Goal: Find specific page/section: Find specific page/section

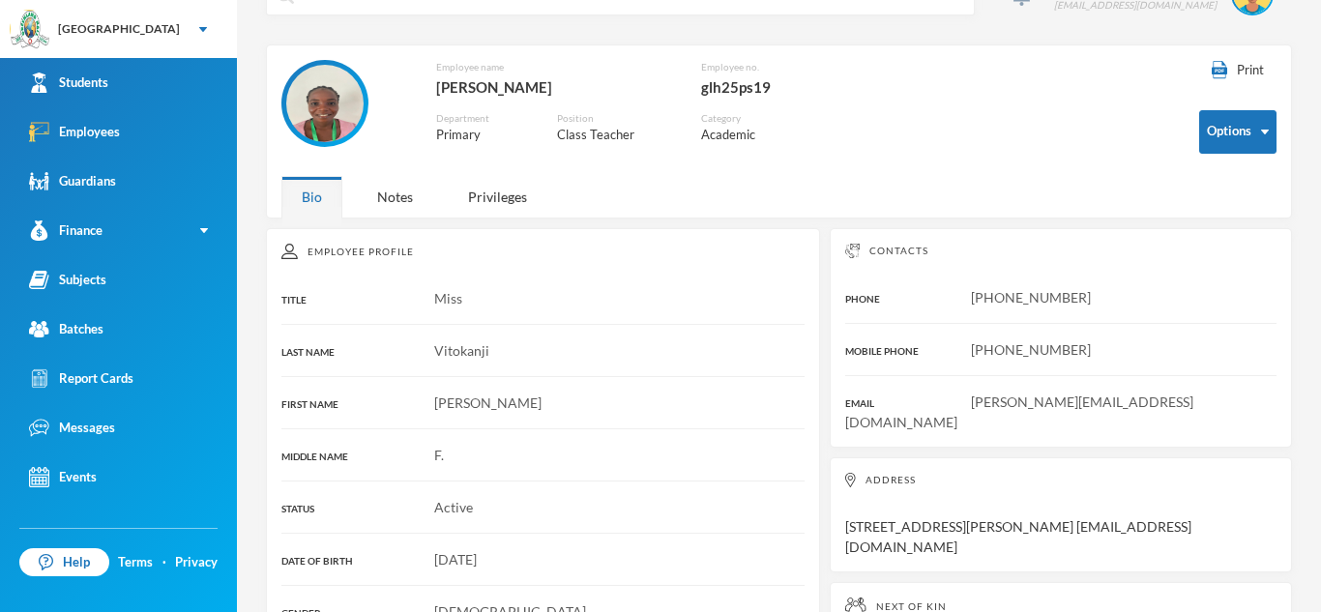
scroll to position [37, 0]
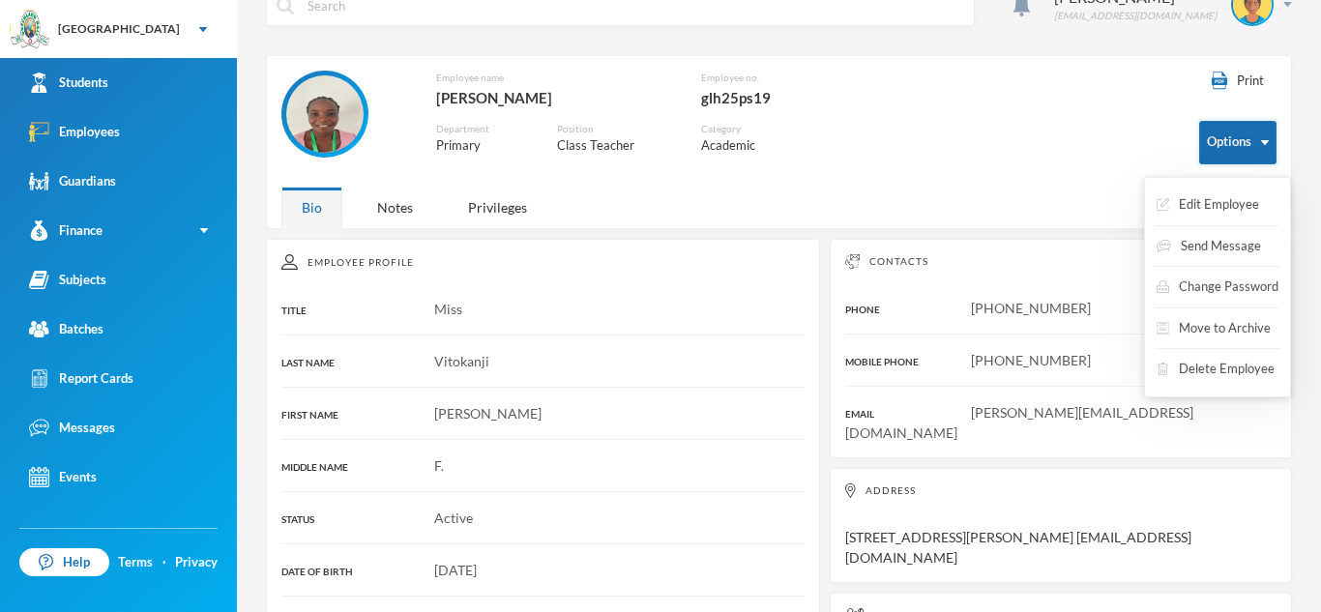
click at [1230, 130] on button "Options" at bounding box center [1237, 143] width 77 height 44
click at [1227, 206] on button "Edit Employee" at bounding box center [1208, 205] width 106 height 35
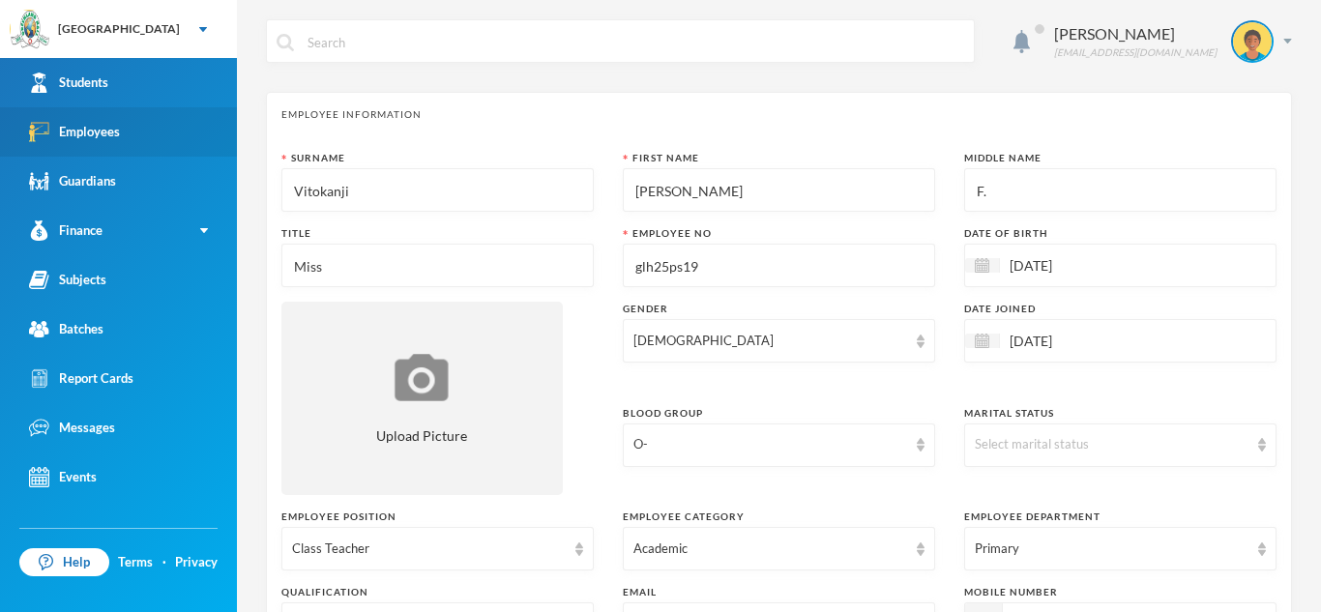
click at [73, 139] on div "Employees" at bounding box center [74, 132] width 91 height 20
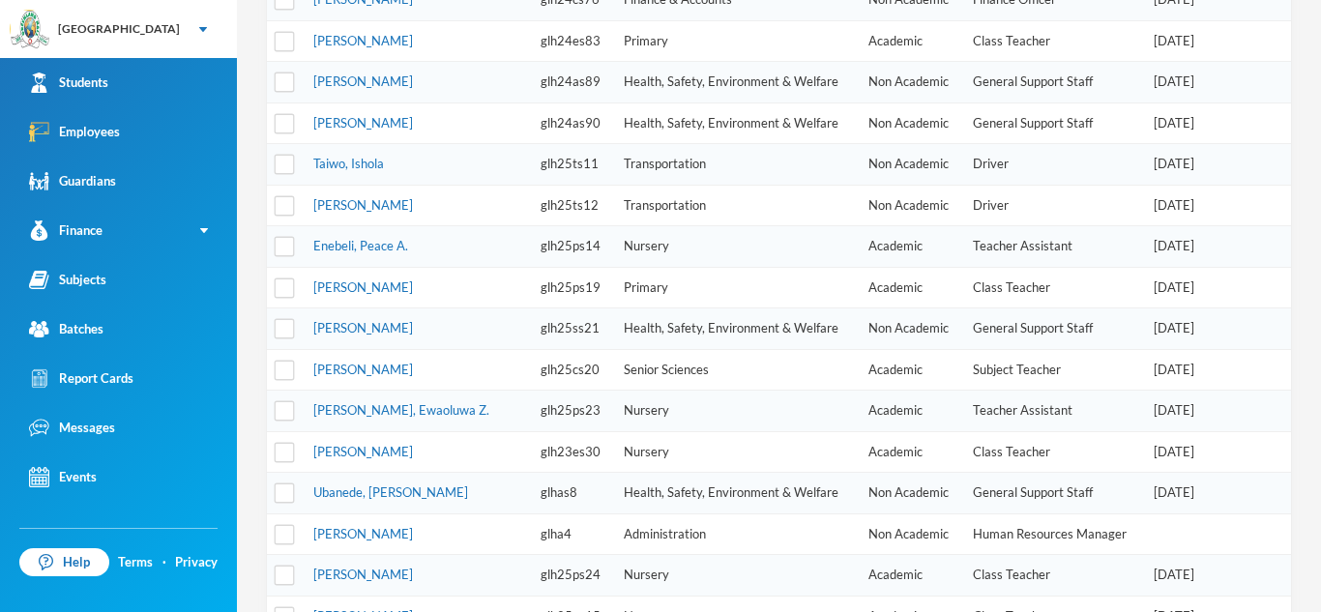
scroll to position [655, 0]
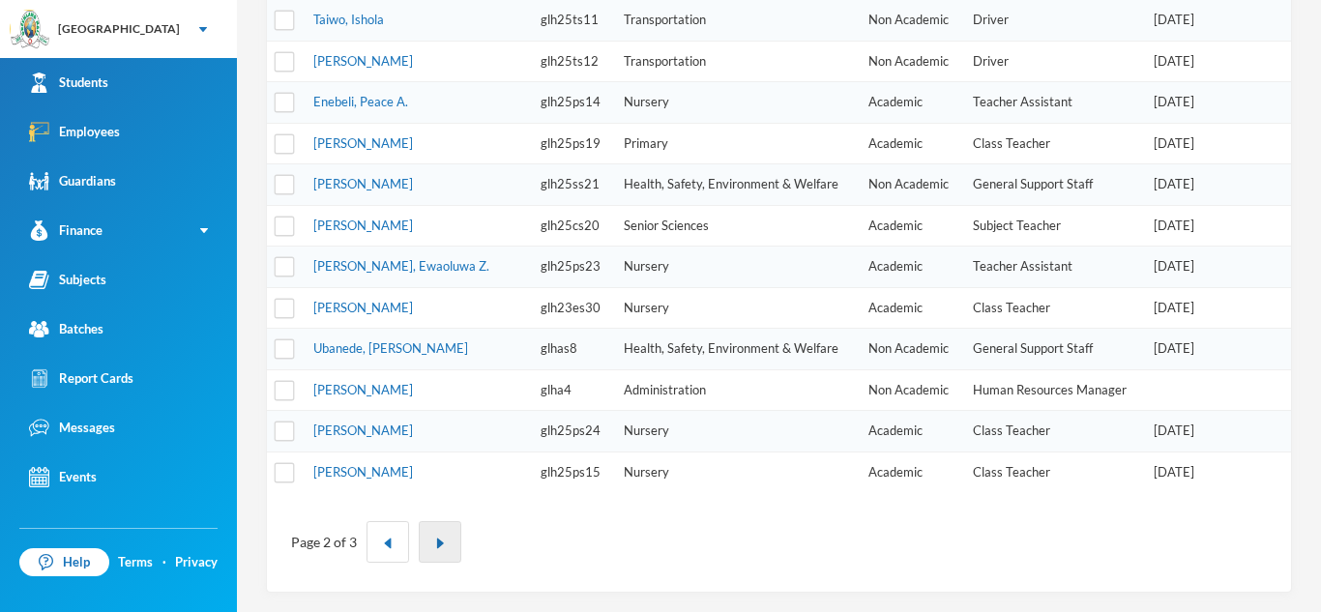
click at [435, 534] on button "button" at bounding box center [440, 542] width 43 height 42
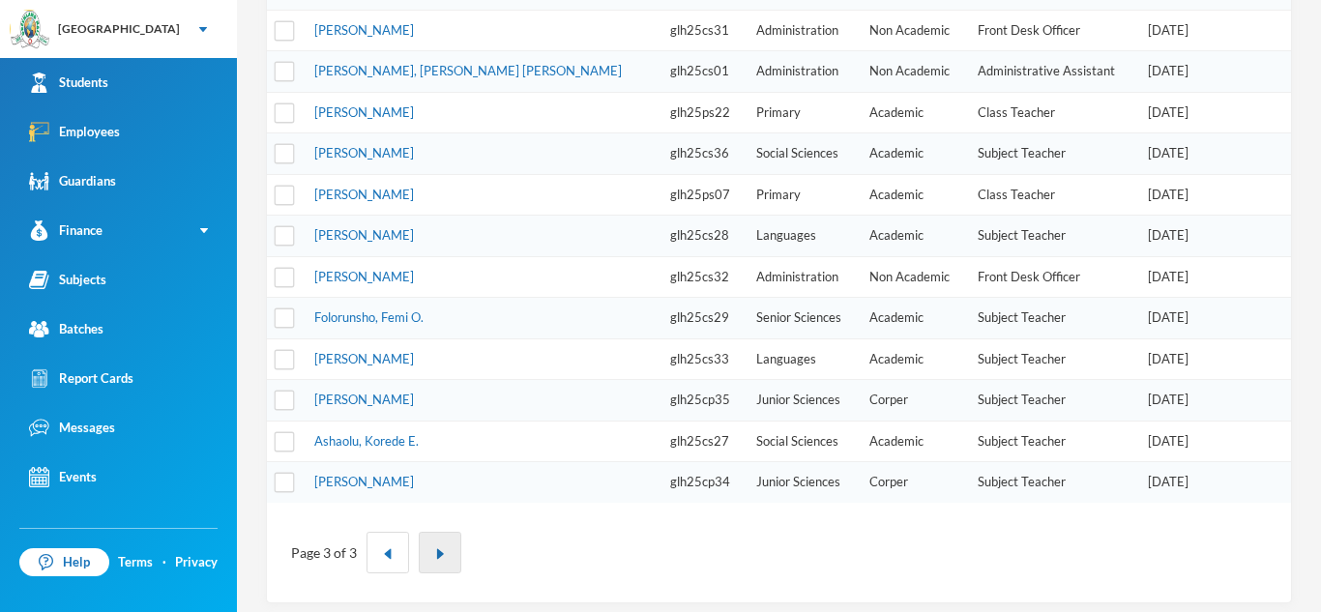
scroll to position [447, 0]
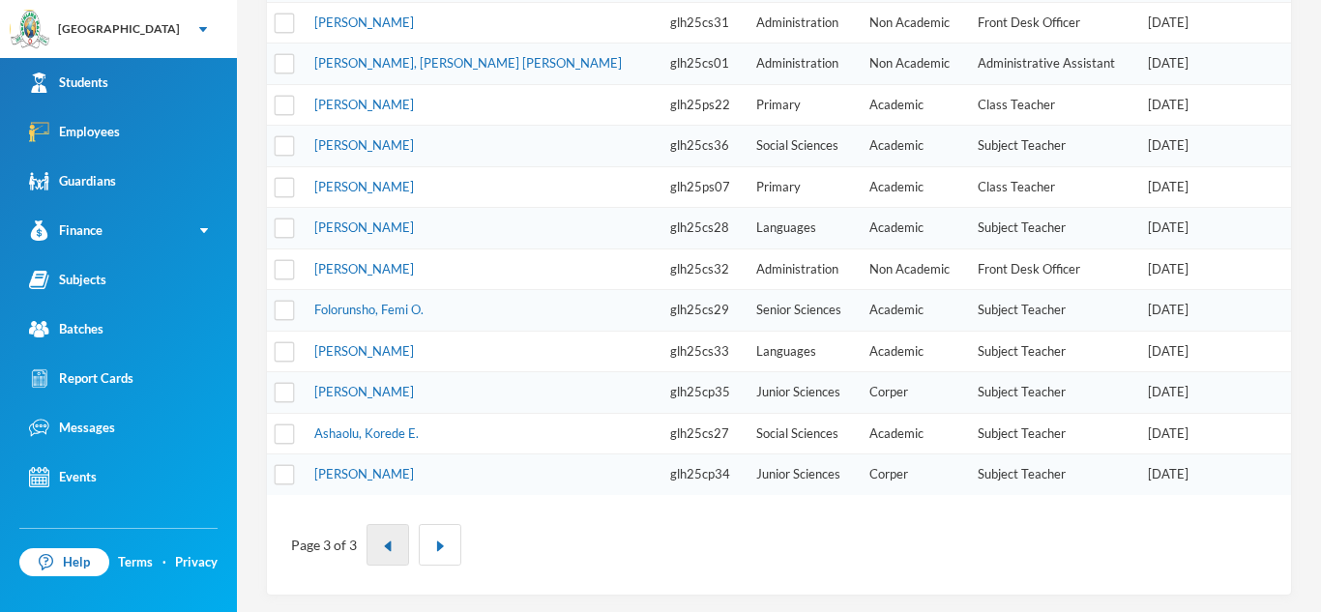
click at [387, 541] on img "button" at bounding box center [388, 547] width 12 height 12
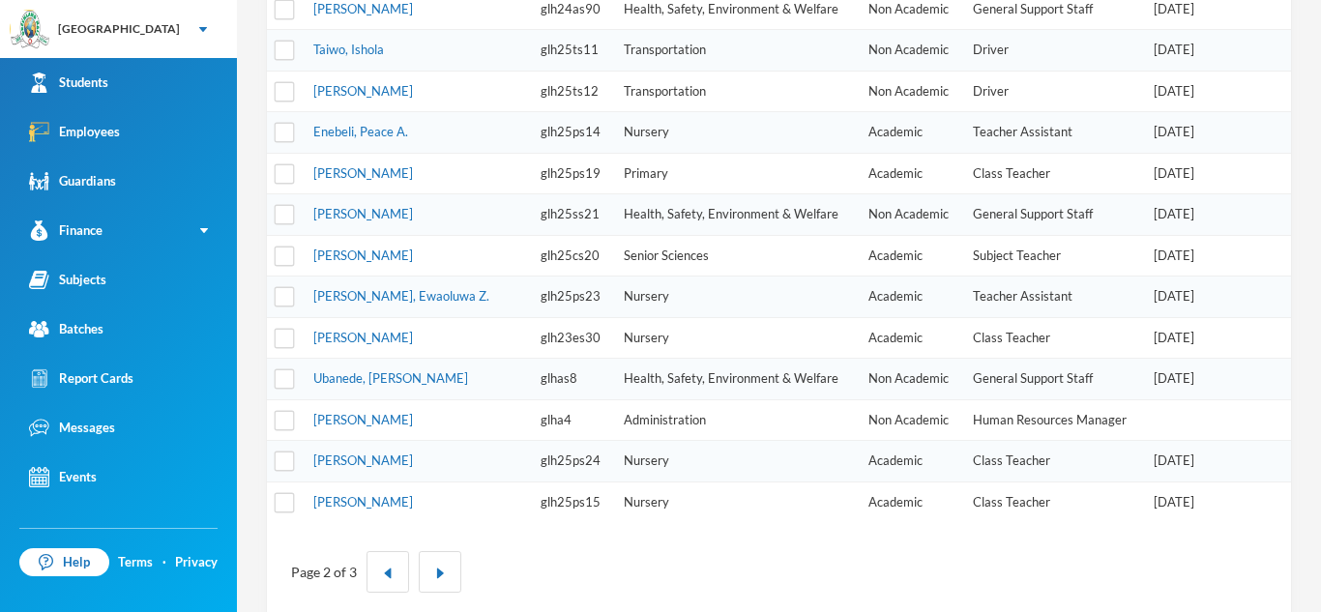
scroll to position [655, 0]
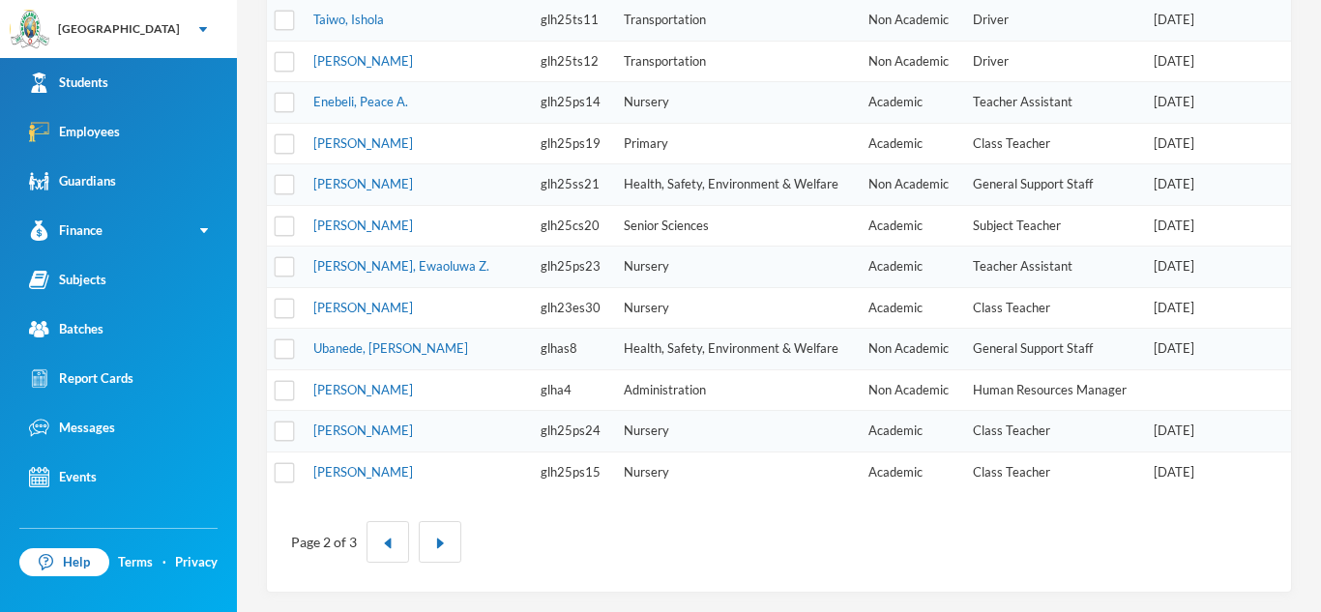
click at [386, 532] on button "button" at bounding box center [388, 542] width 43 height 42
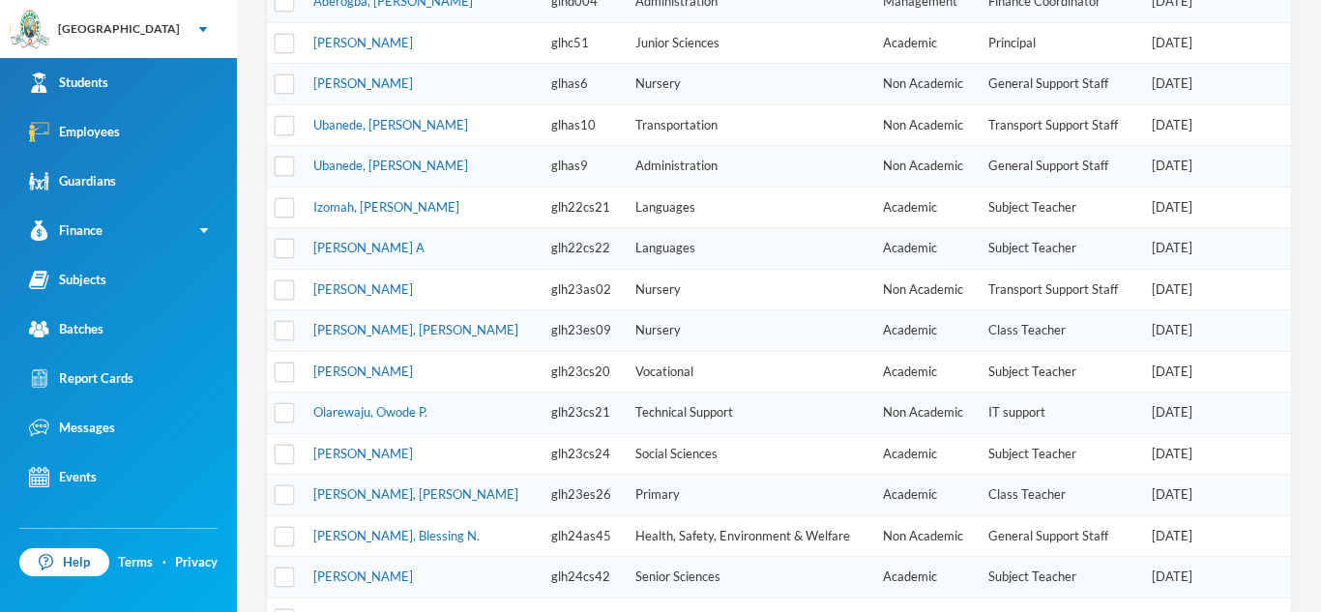
scroll to position [629, 0]
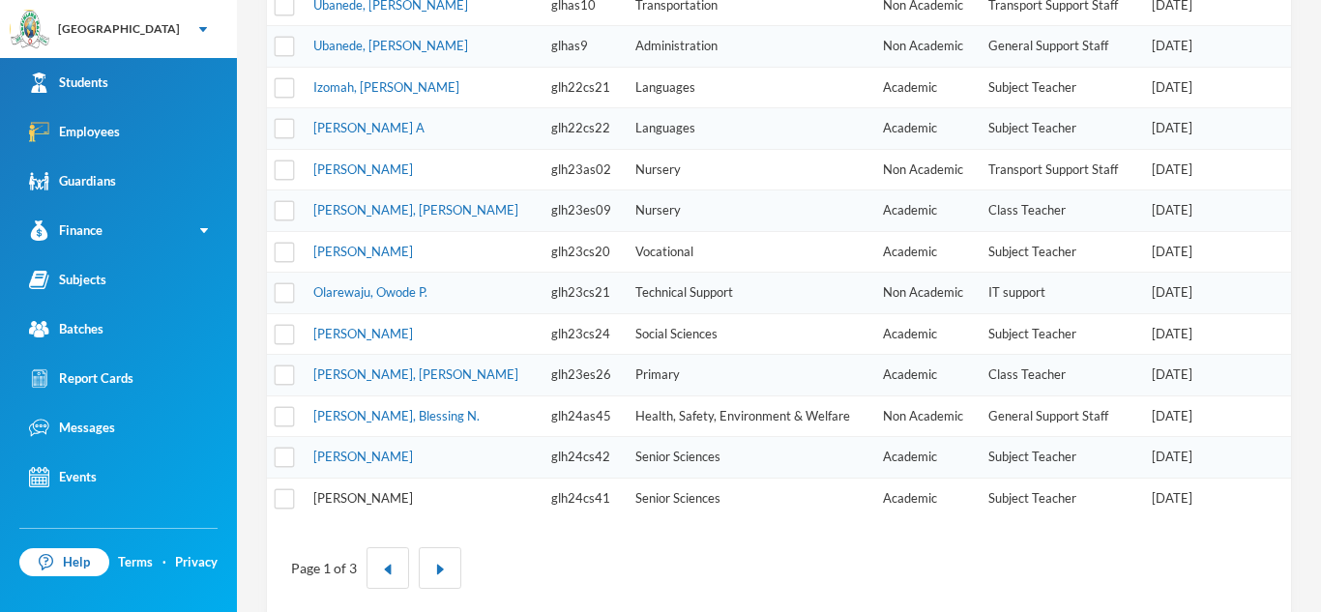
click at [359, 502] on link "[PERSON_NAME]" at bounding box center [363, 497] width 100 height 15
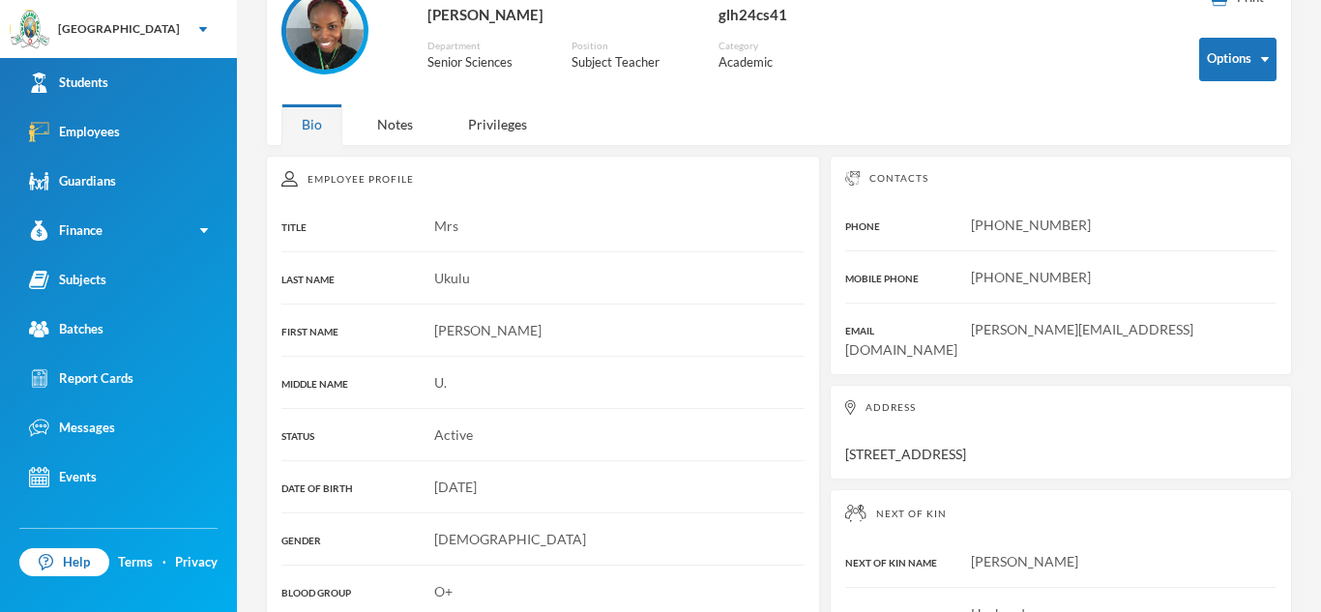
scroll to position [115, 0]
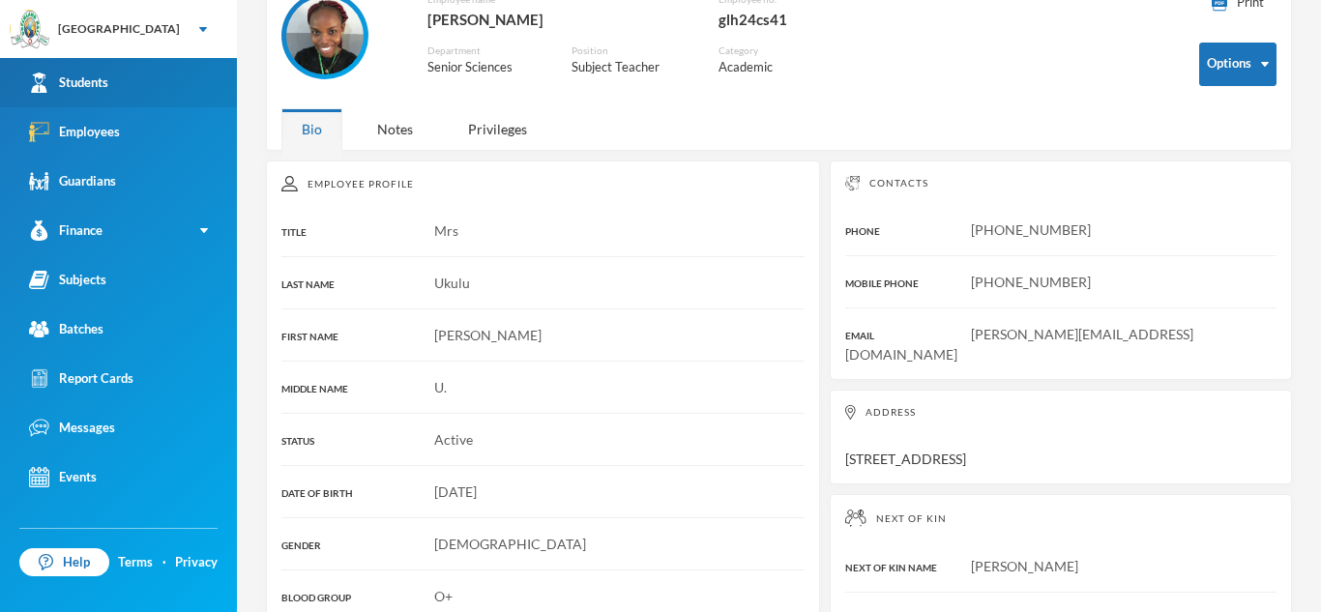
click at [107, 77] on div "Students" at bounding box center [68, 83] width 79 height 20
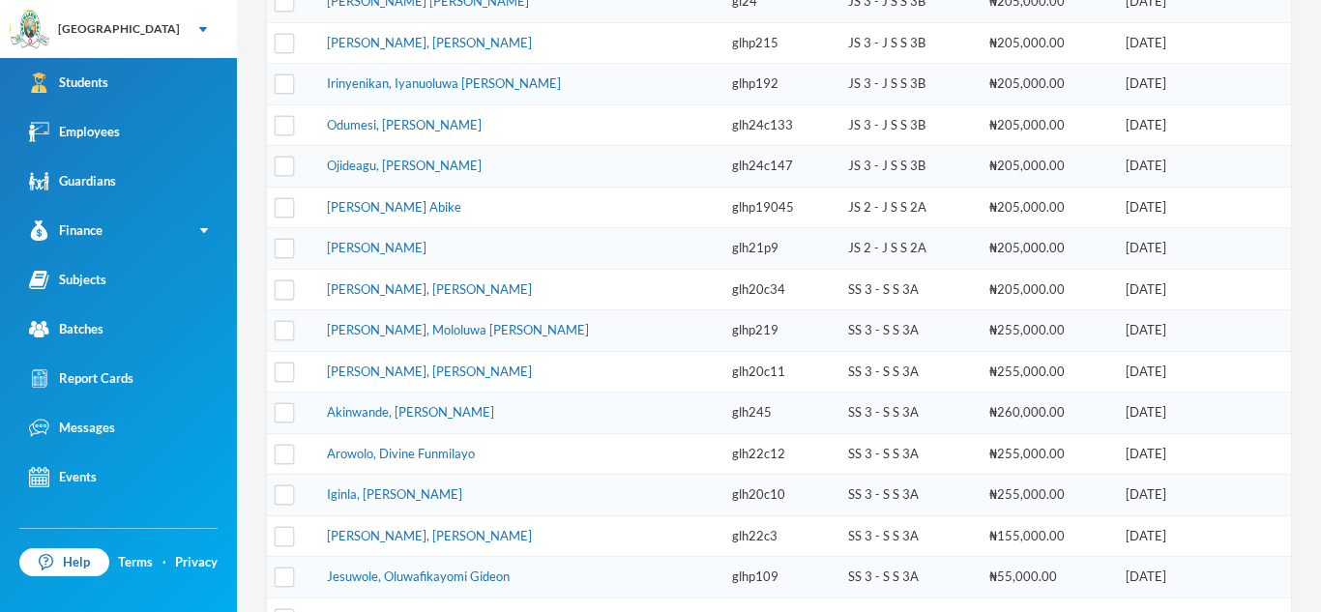
scroll to position [655, 0]
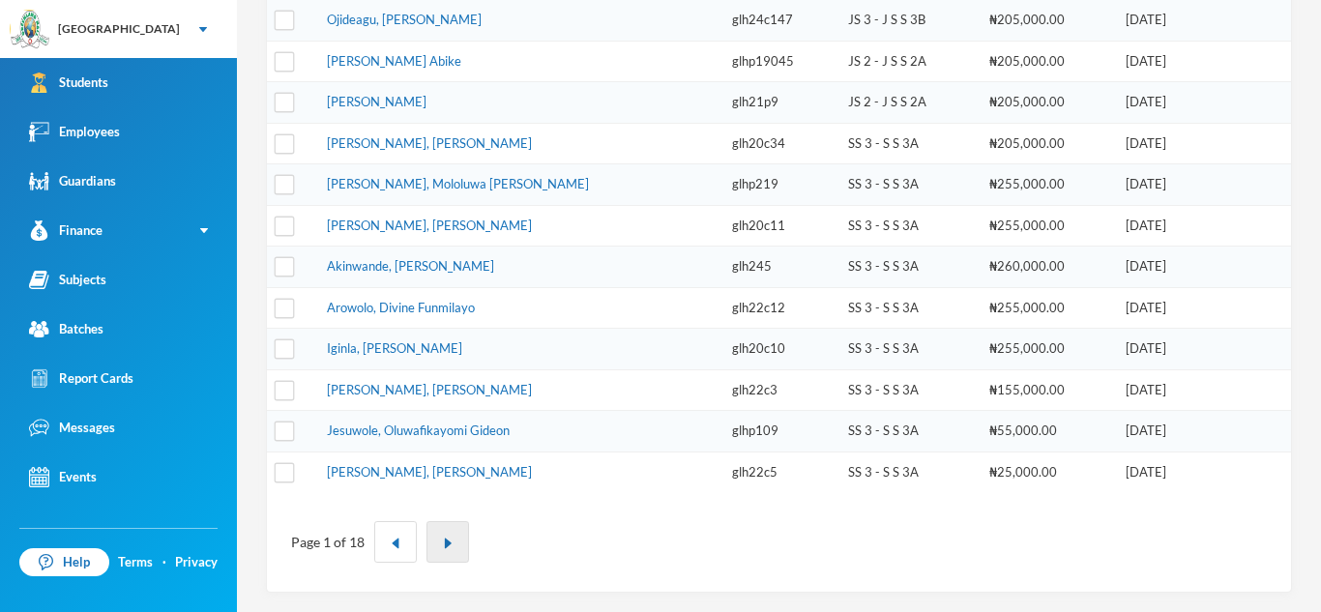
click at [459, 543] on button "button" at bounding box center [447, 542] width 43 height 42
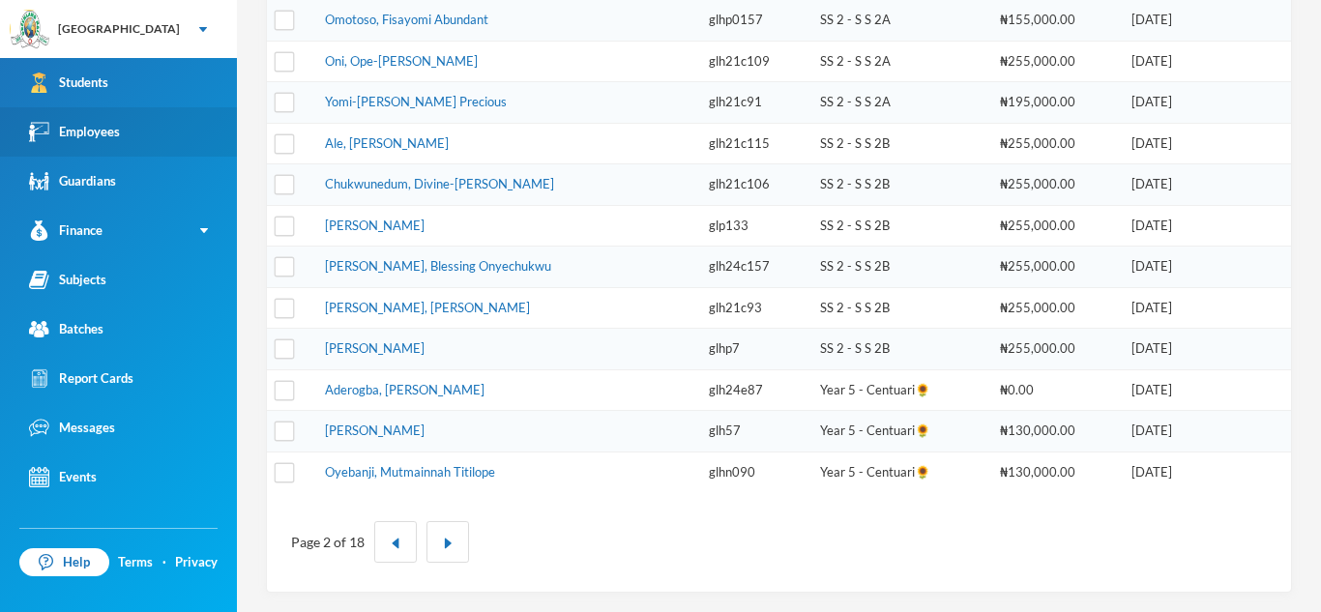
click at [155, 128] on link "Employees" at bounding box center [118, 131] width 237 height 49
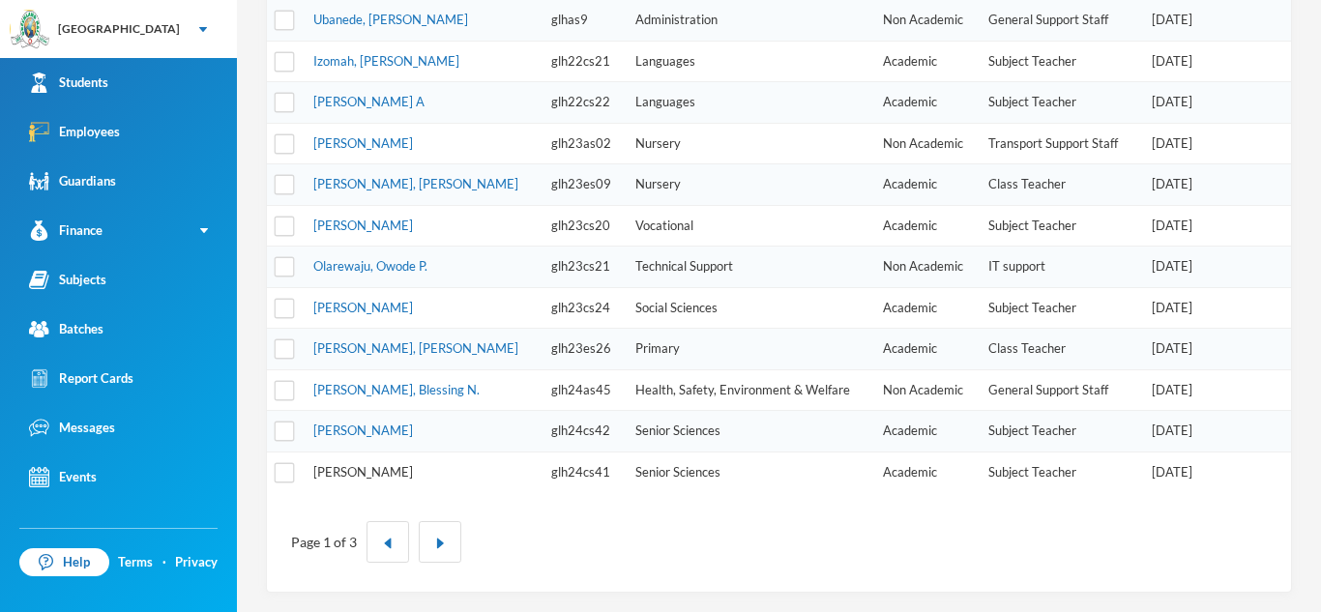
click at [376, 467] on link "[PERSON_NAME]" at bounding box center [363, 471] width 100 height 15
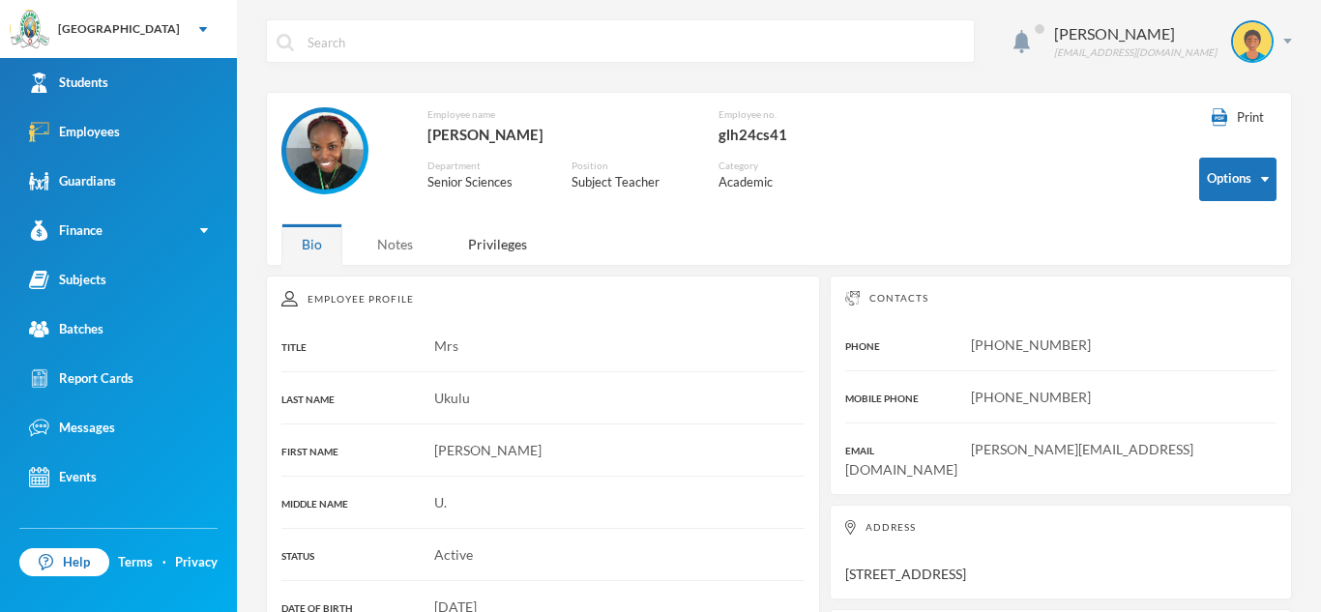
click at [397, 242] on div "Notes" at bounding box center [395, 244] width 76 height 42
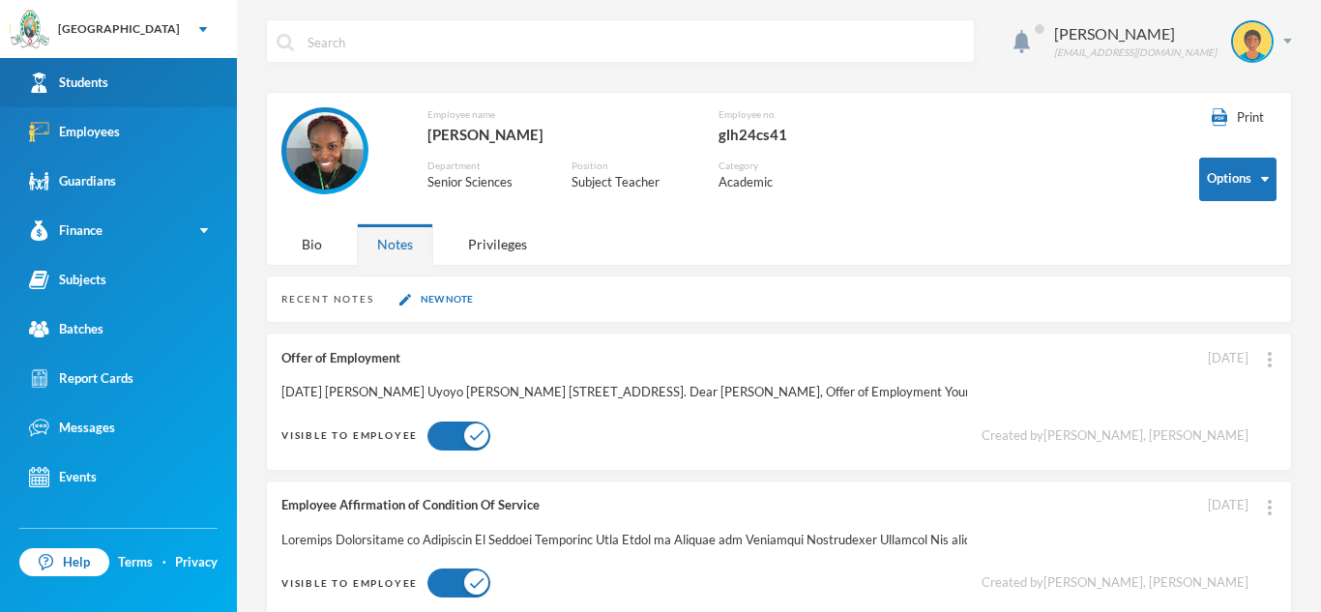
click at [84, 88] on div "Students" at bounding box center [68, 83] width 79 height 20
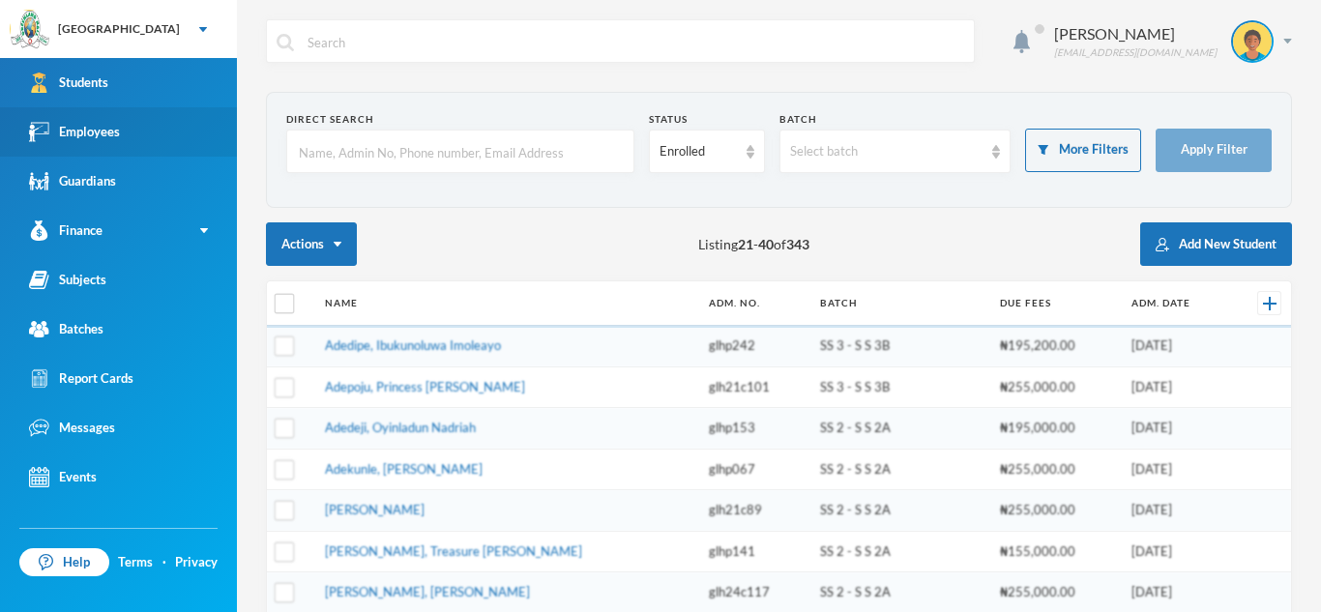
click at [75, 136] on div "Employees" at bounding box center [74, 132] width 91 height 20
